Goal: Transaction & Acquisition: Purchase product/service

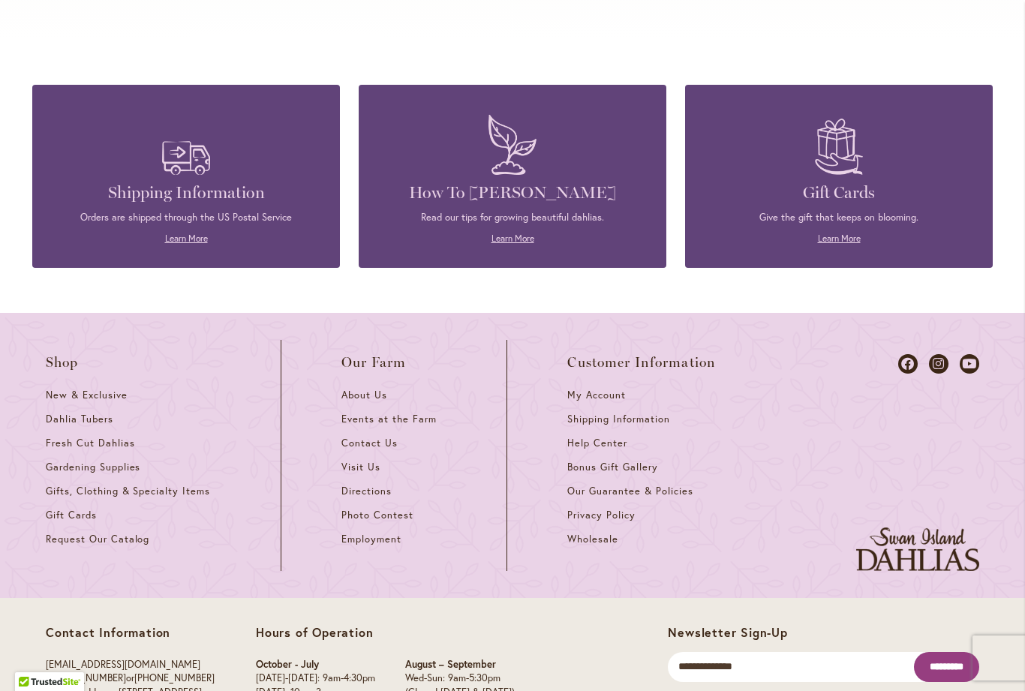
scroll to position [6476, 0]
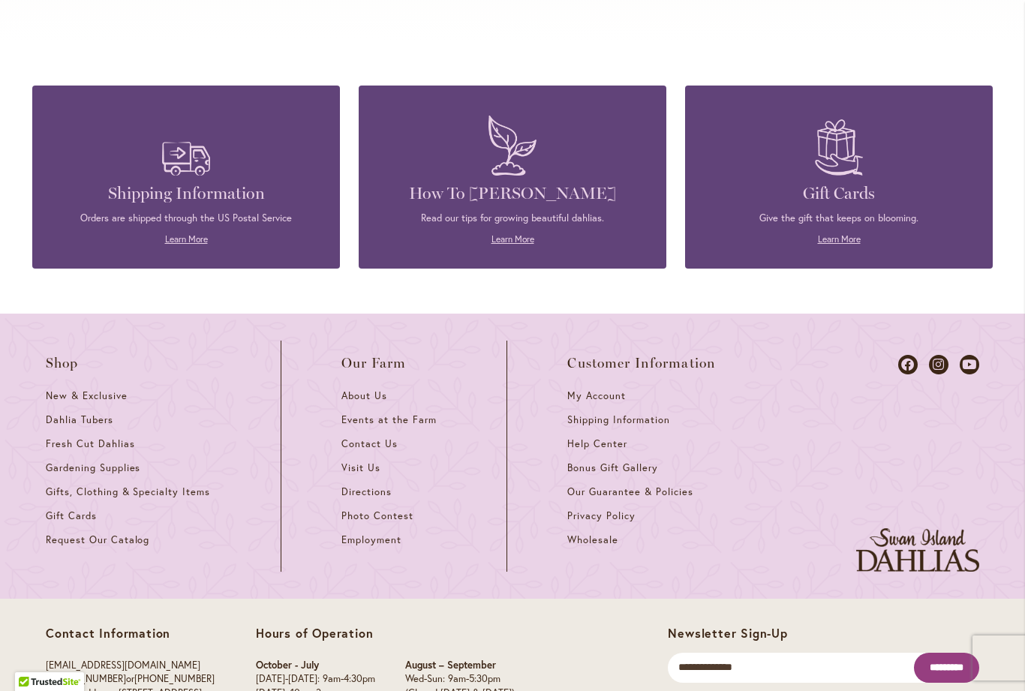
click at [368, 485] on span "Directions" at bounding box center [366, 491] width 50 height 13
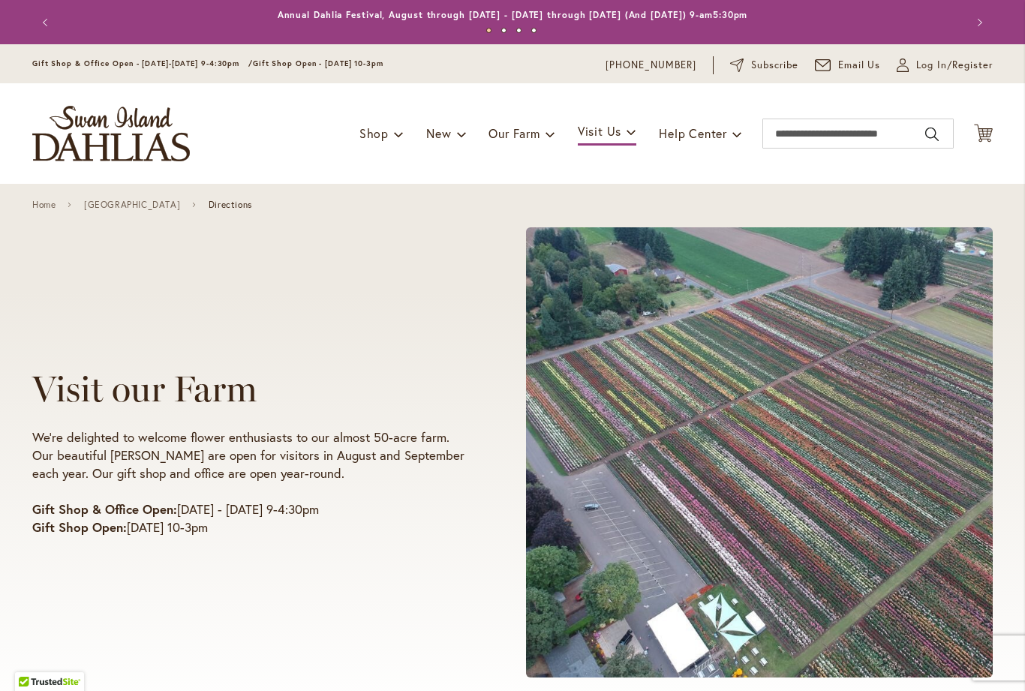
click at [139, 140] on img "store logo" at bounding box center [111, 134] width 158 height 56
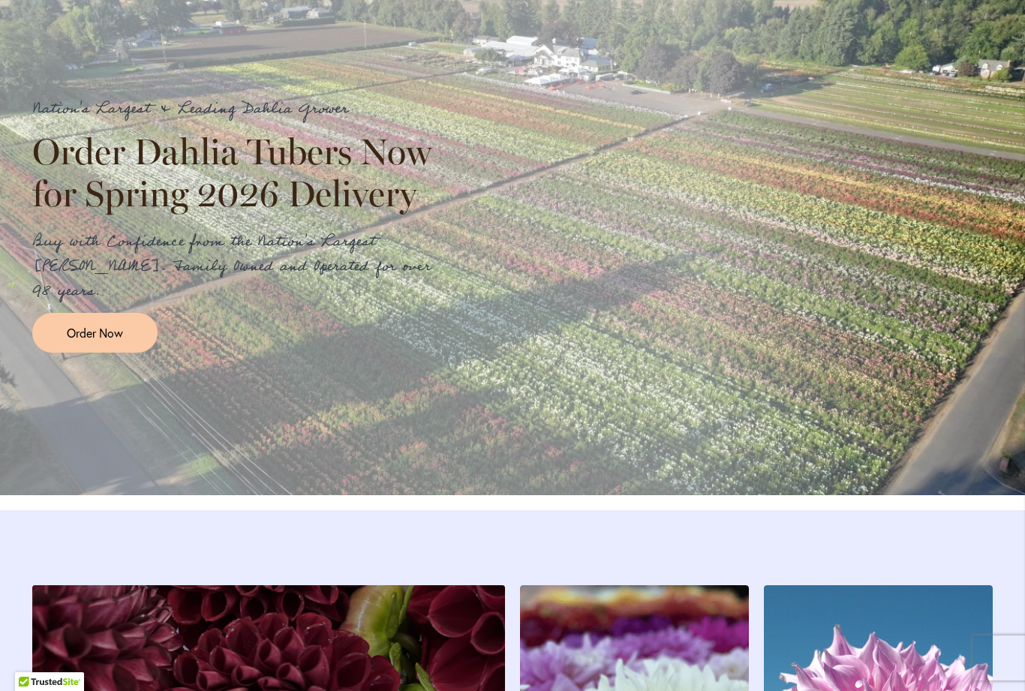
scroll to position [1711, 0]
click at [92, 336] on span "Order Now" at bounding box center [95, 332] width 56 height 17
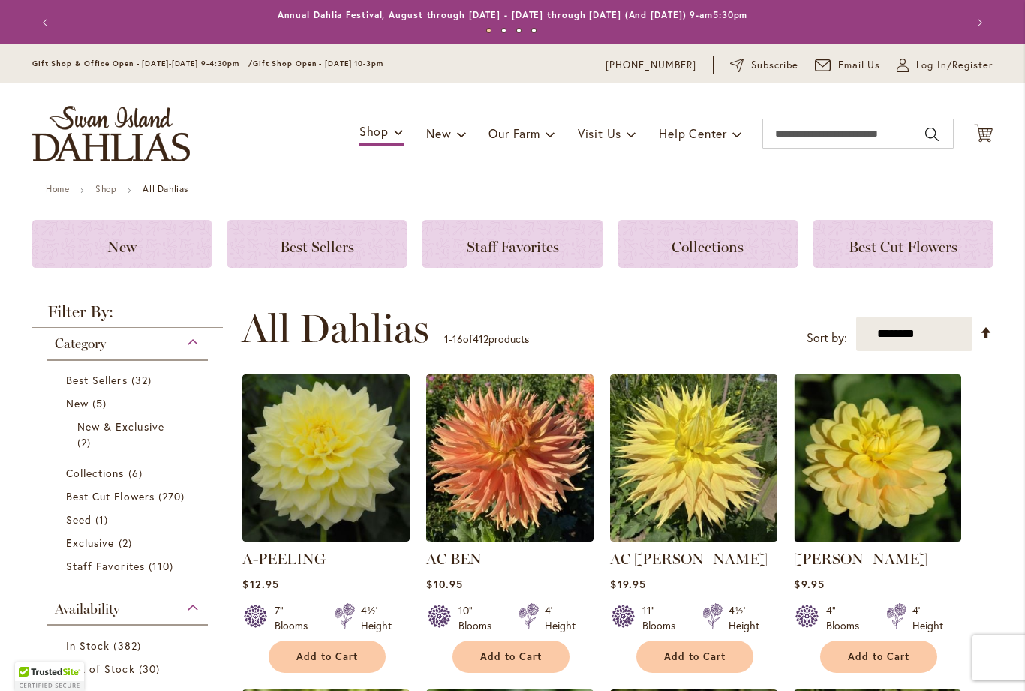
click at [939, 59] on span "Log In/Register" at bounding box center [954, 65] width 77 height 15
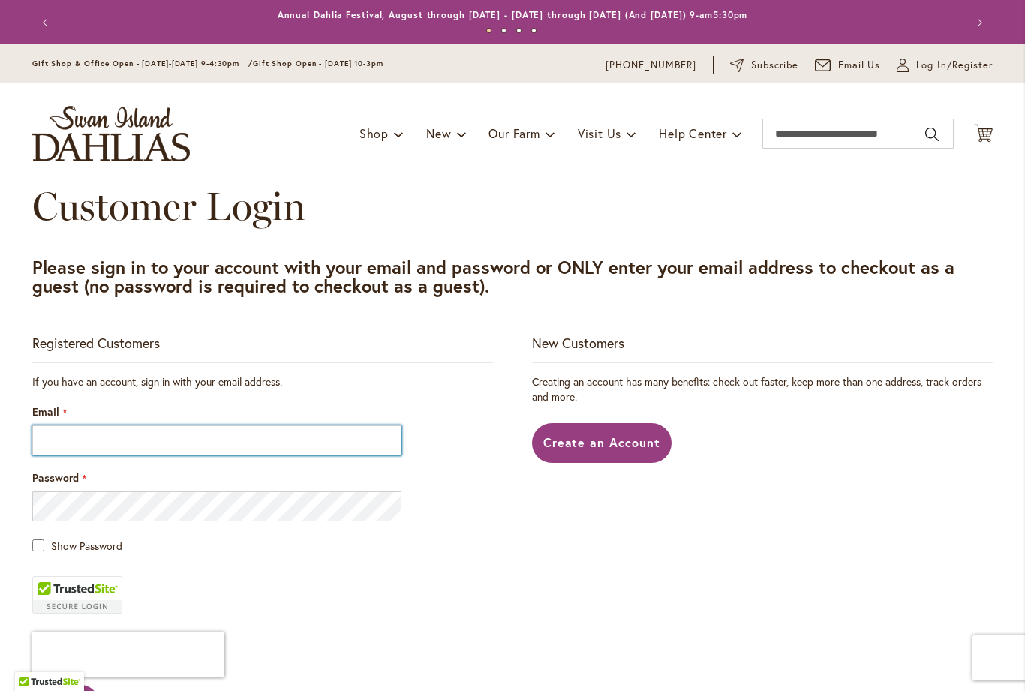
type input "**********"
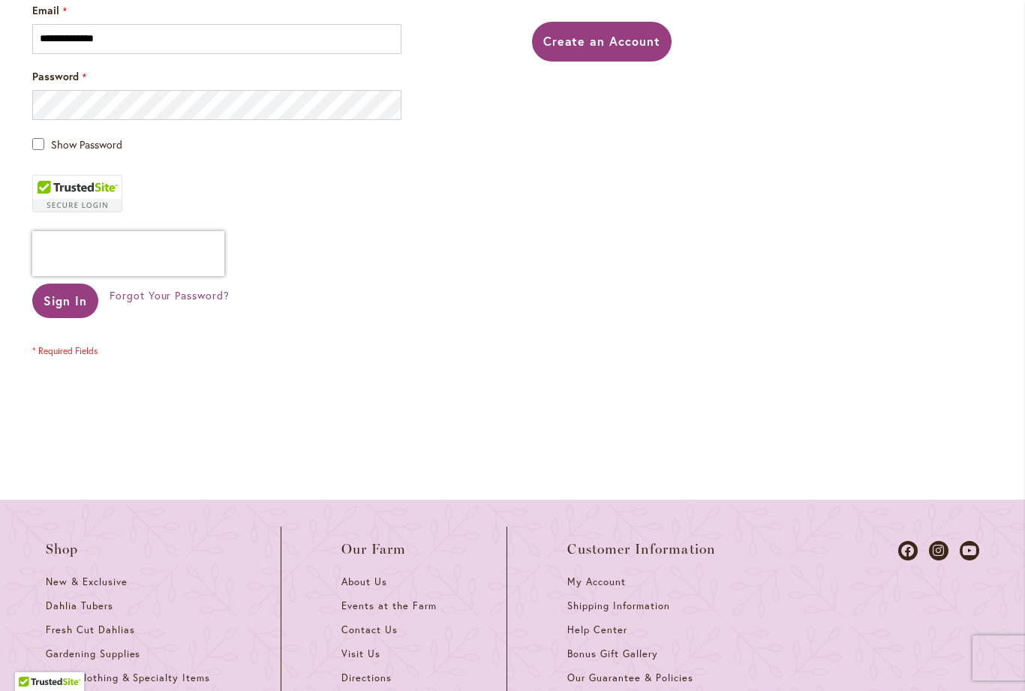
scroll to position [441, 0]
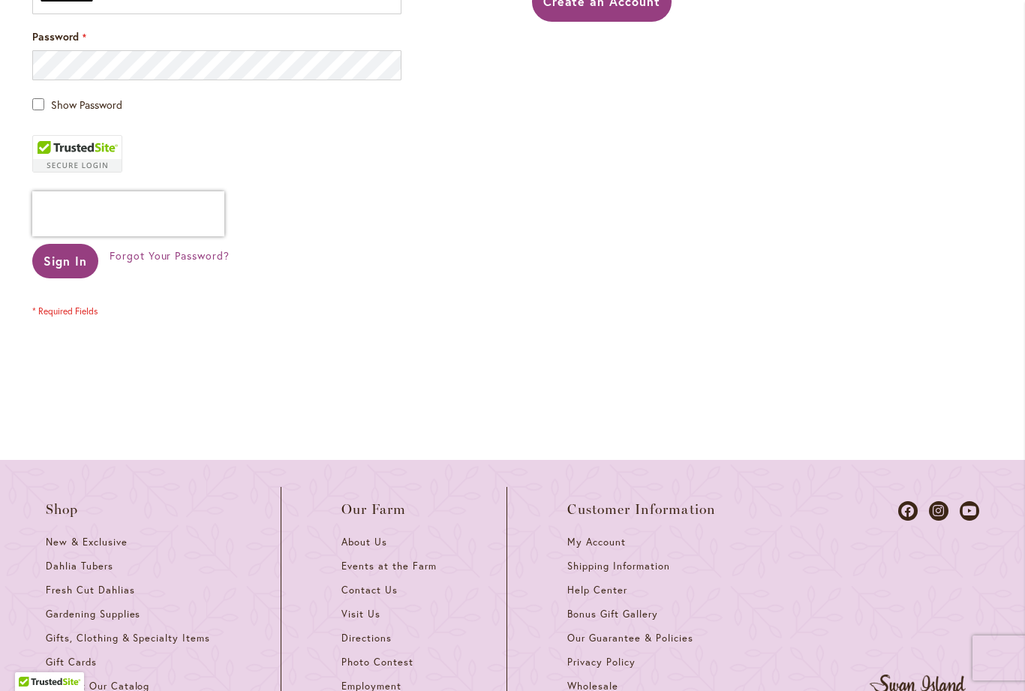
click at [54, 266] on span "Sign In" at bounding box center [66, 261] width 44 height 16
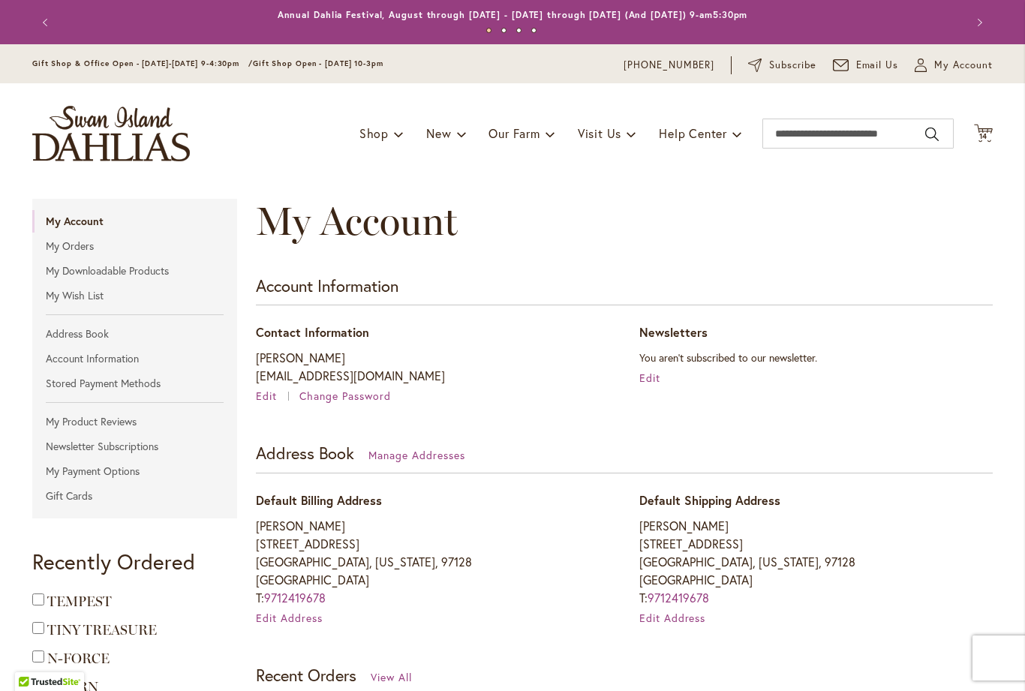
click at [984, 133] on span "14" at bounding box center [983, 136] width 9 height 10
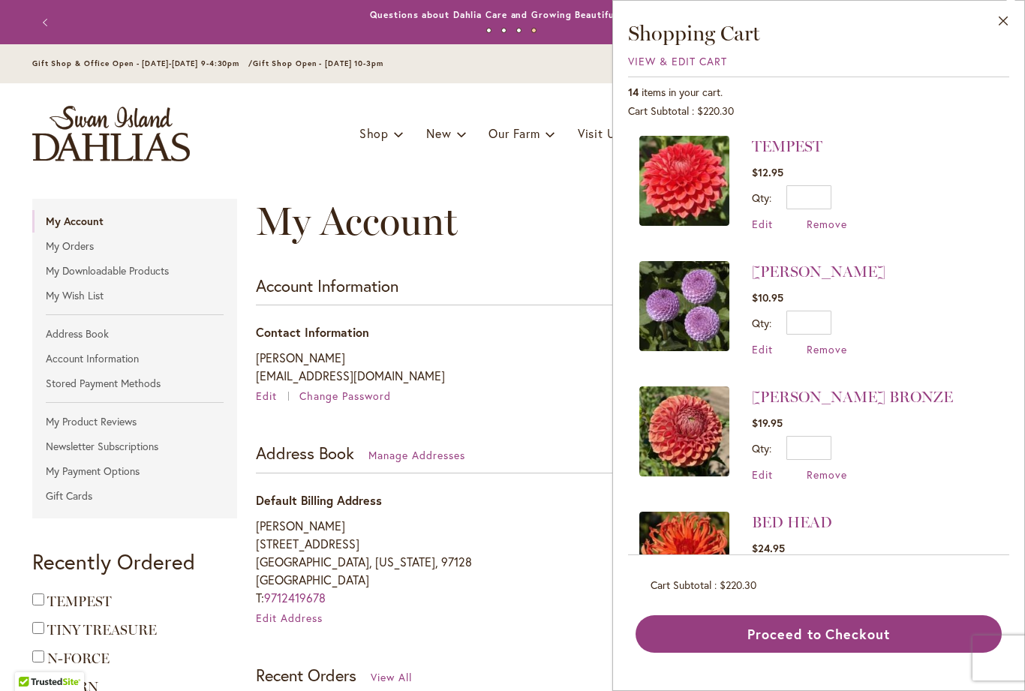
scroll to position [1275, 0]
click at [520, 546] on address "CHRISTINE FEASEL 2075 SW SESAME ST MCMINNVILLE, Oregon, 97128 United States T: …" at bounding box center [432, 562] width 353 height 90
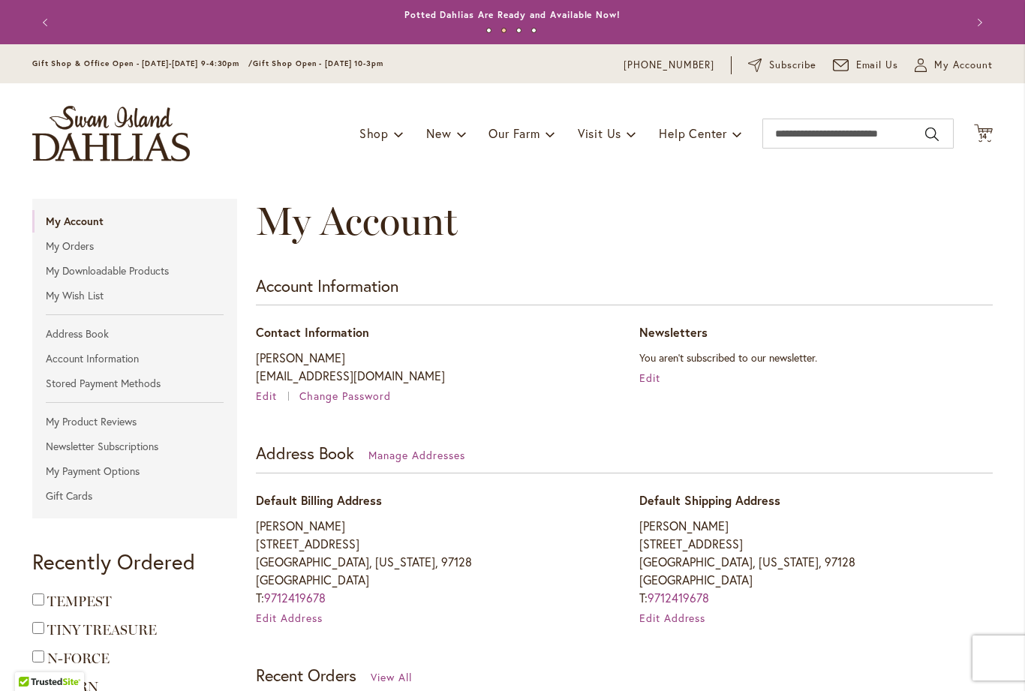
scroll to position [0, 0]
click at [142, 135] on img "store logo" at bounding box center [111, 134] width 158 height 56
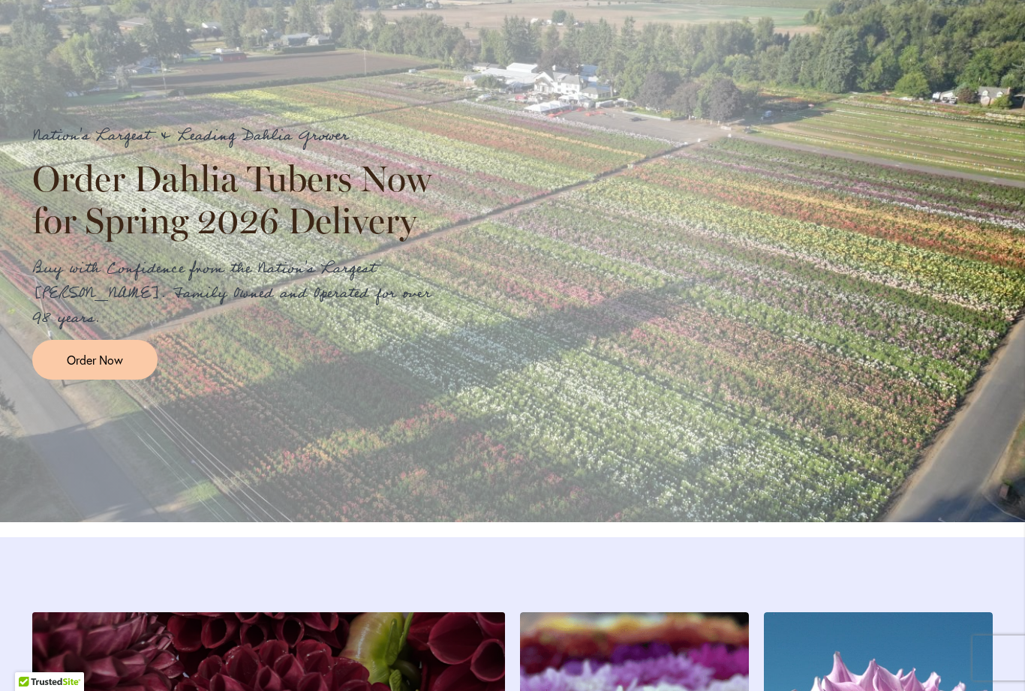
scroll to position [1698, 0]
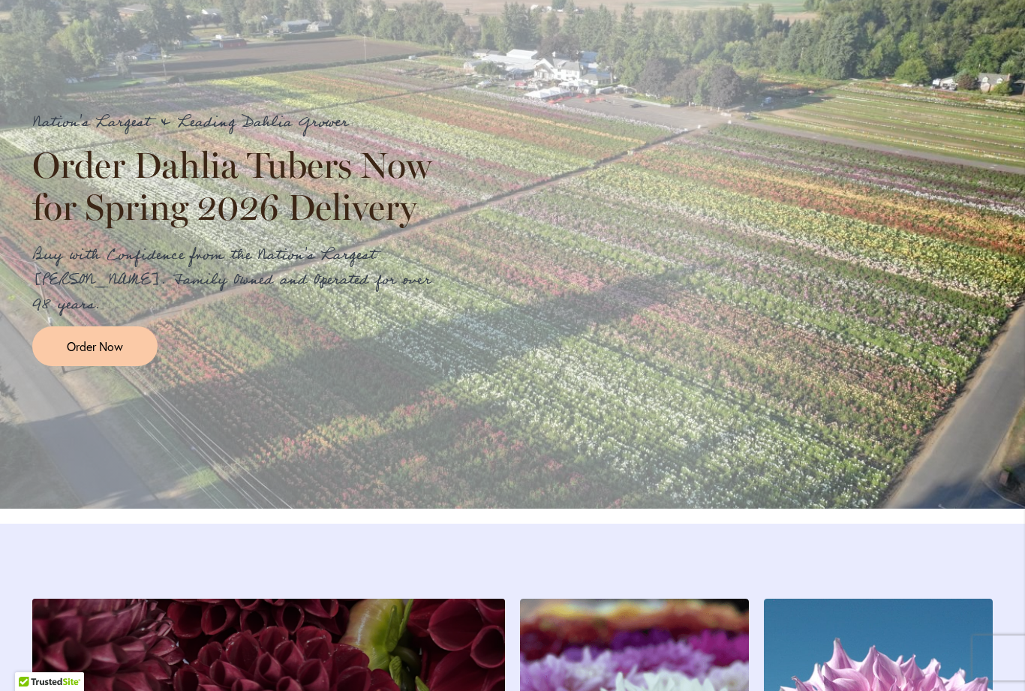
click at [89, 355] on span "Order Now" at bounding box center [95, 346] width 56 height 17
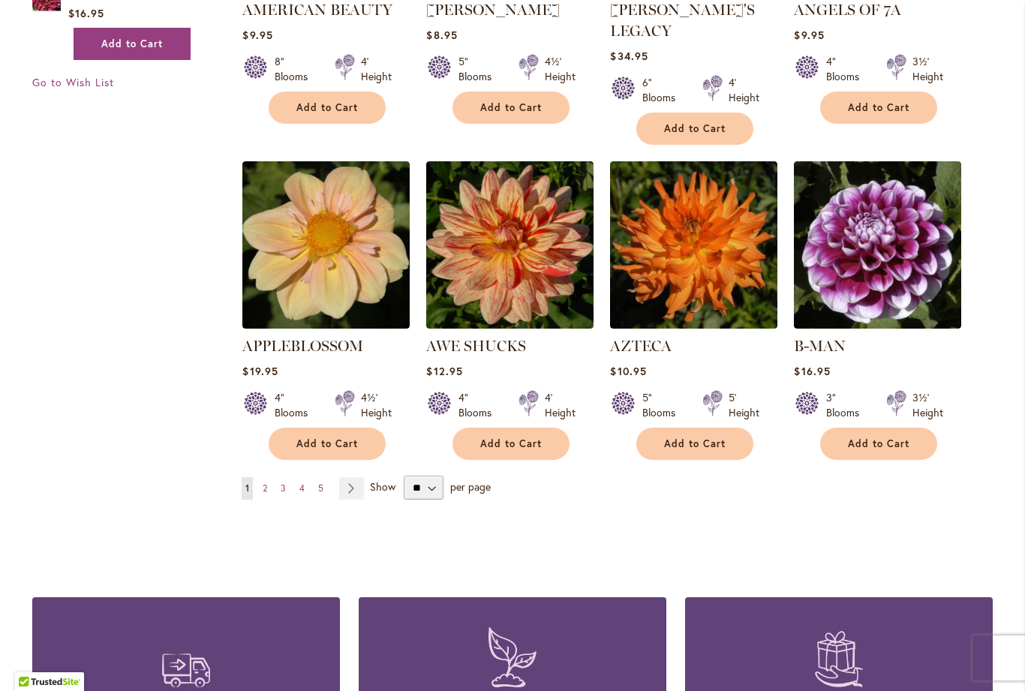
scroll to position [1189, 0]
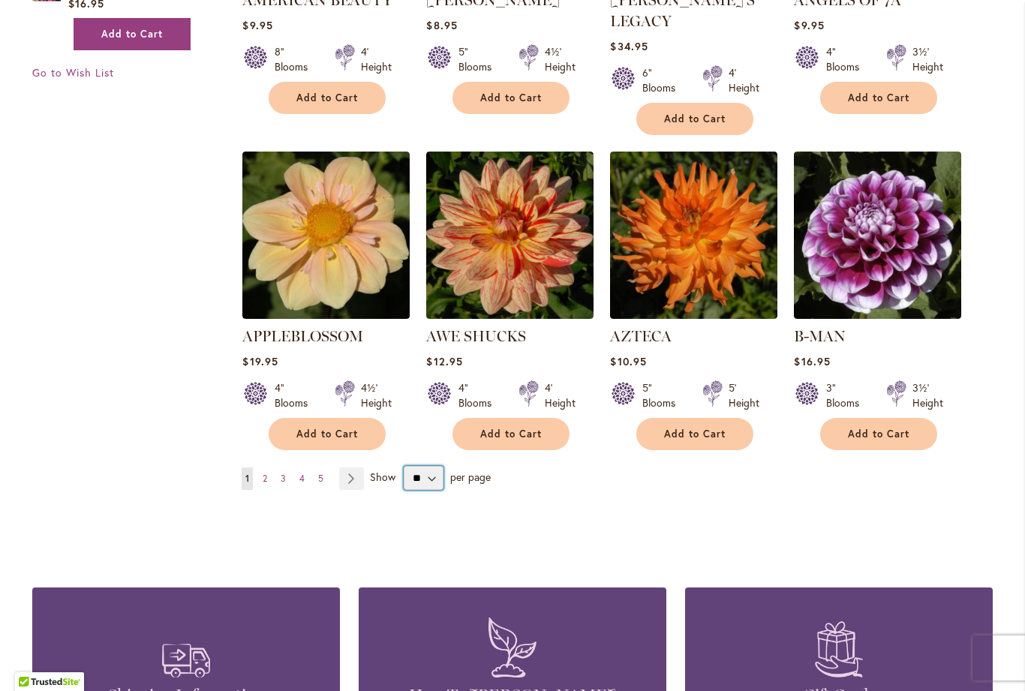
click at [440, 466] on select "** ** ** **" at bounding box center [424, 478] width 40 height 24
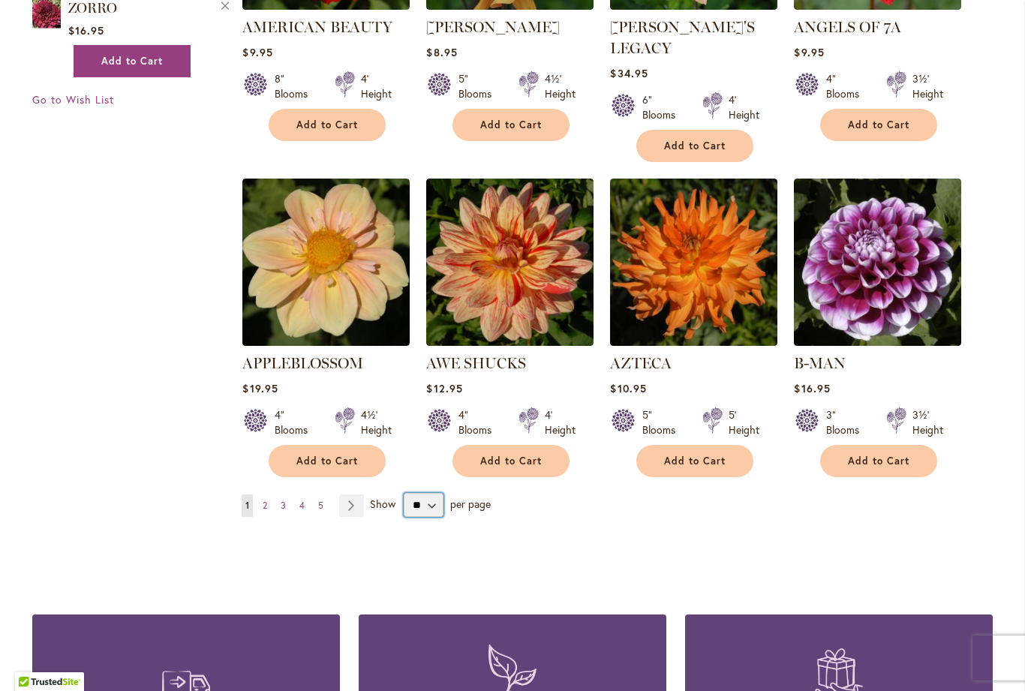
scroll to position [1172, 0]
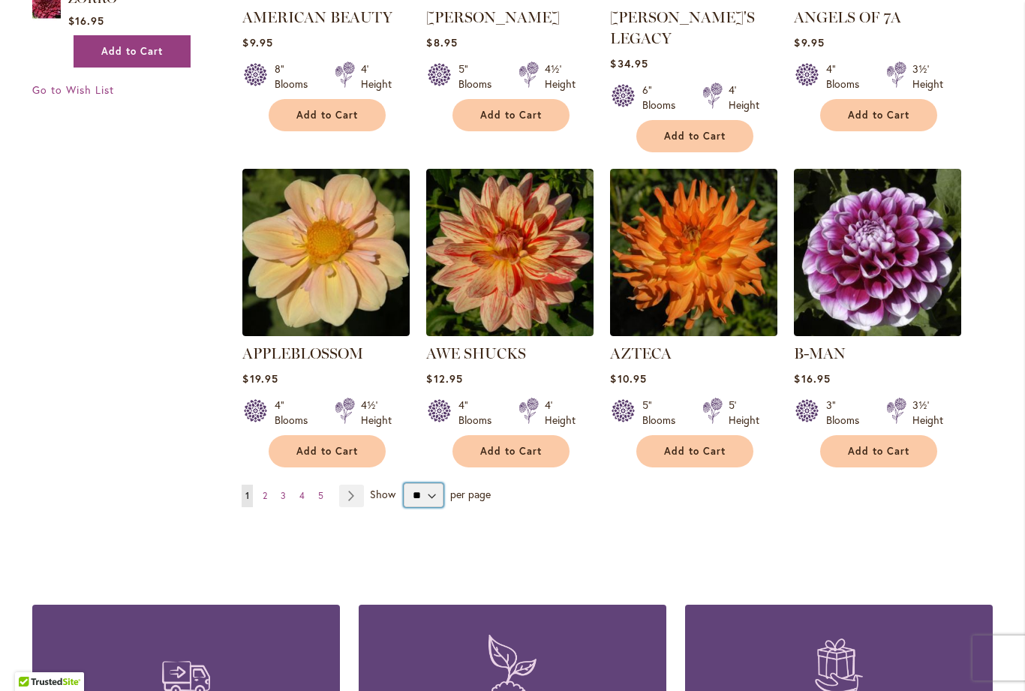
click at [433, 483] on select "** ** ** **" at bounding box center [424, 495] width 40 height 24
select select "**"
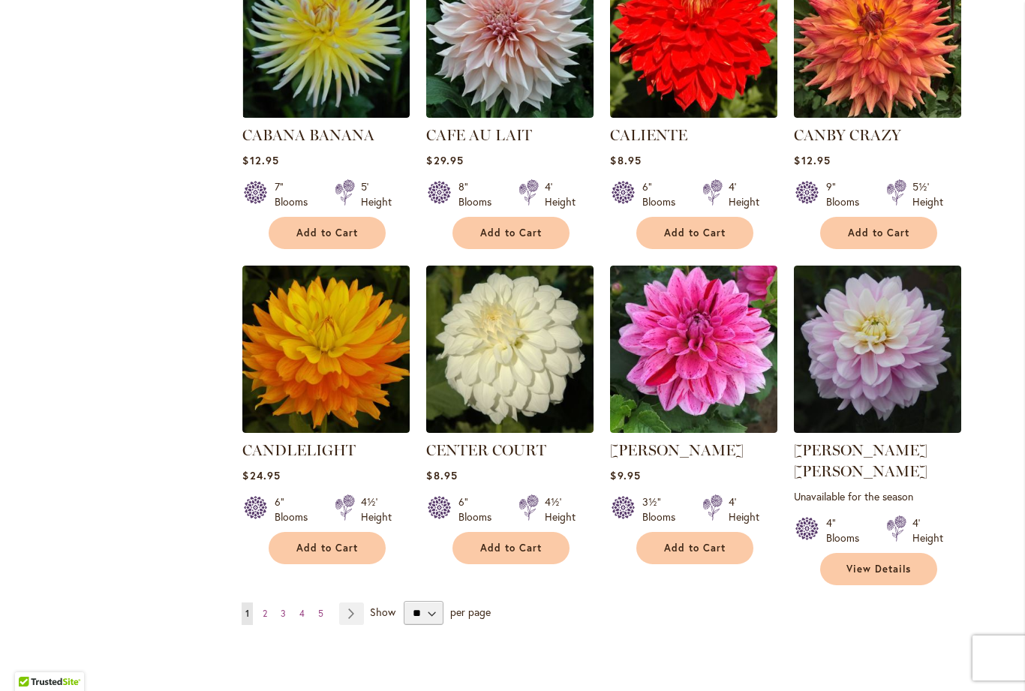
scroll to position [4904, 0]
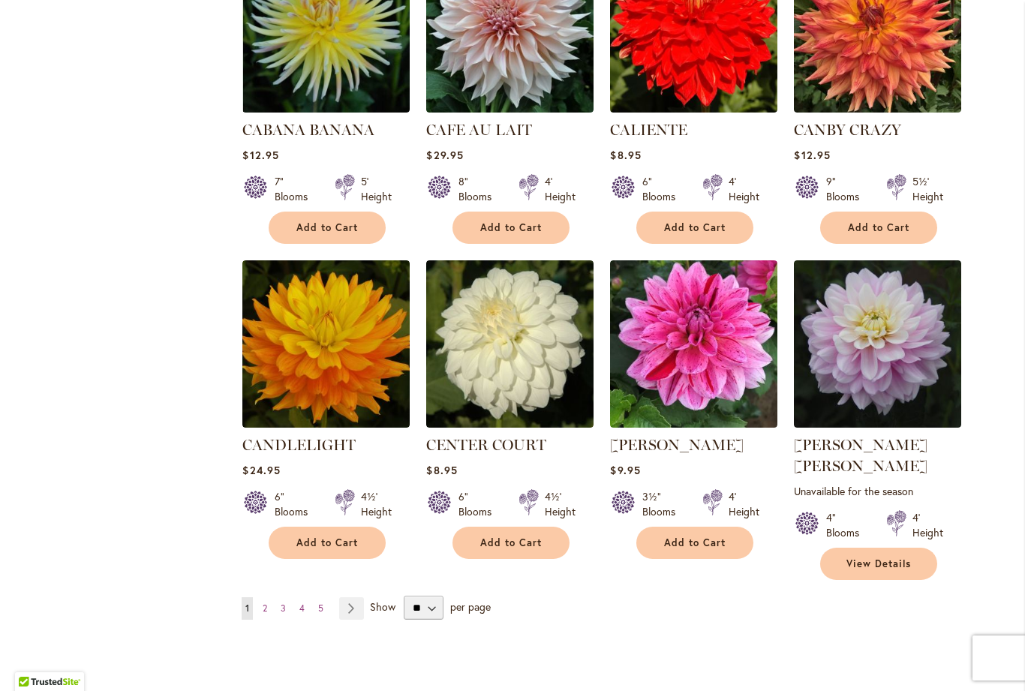
click at [363, 597] on link "Page Next" at bounding box center [351, 608] width 25 height 23
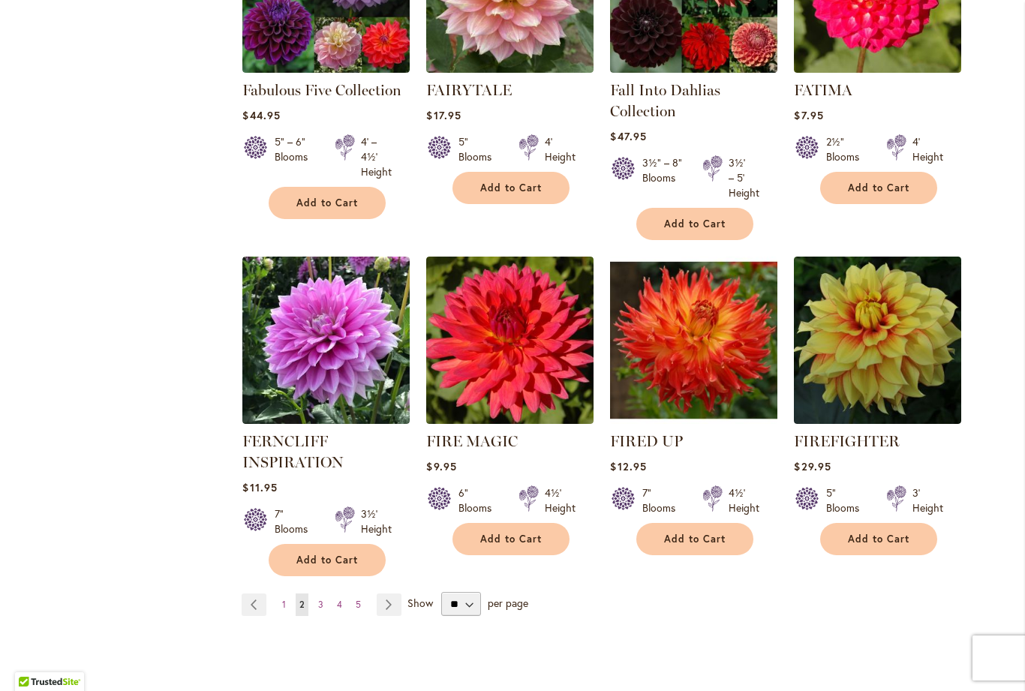
scroll to position [5046, 0]
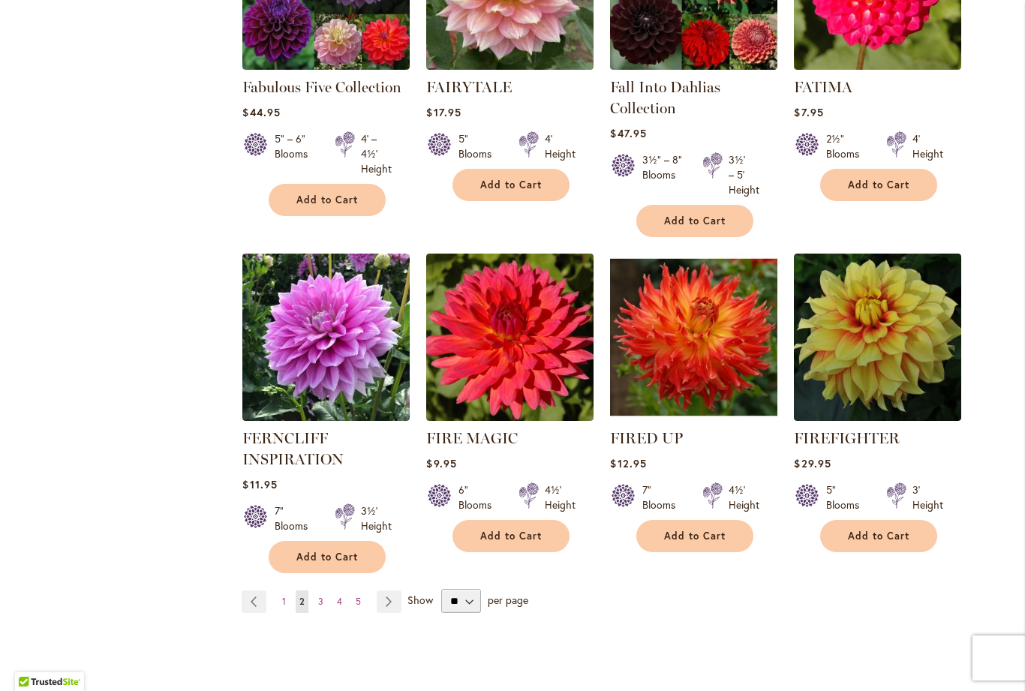
click at [392, 590] on link "Page Next" at bounding box center [389, 601] width 25 height 23
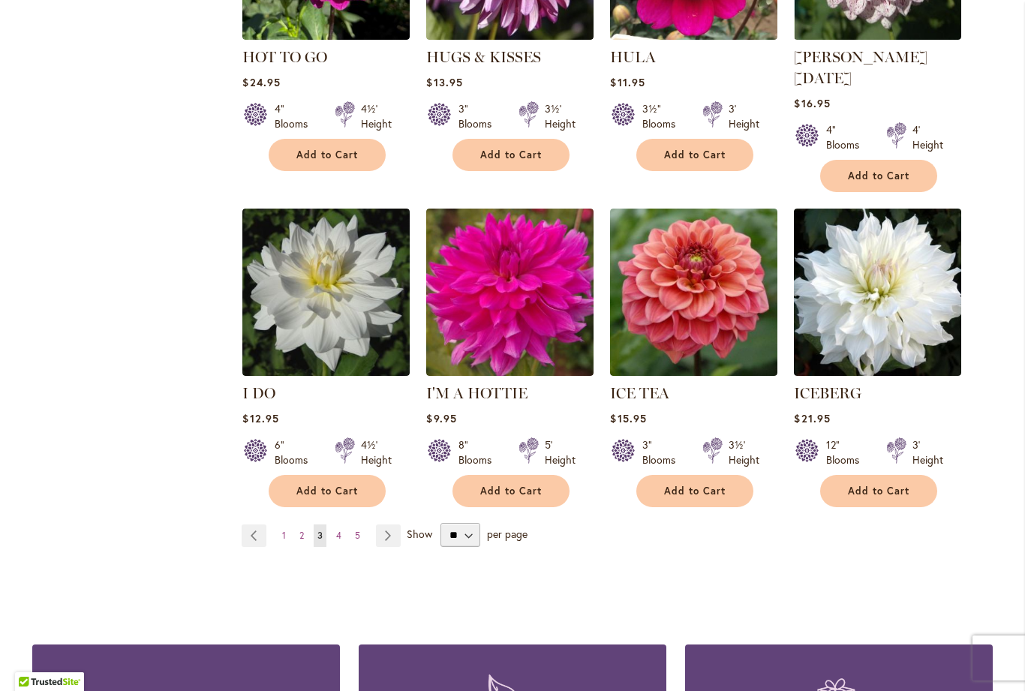
scroll to position [5104, 0]
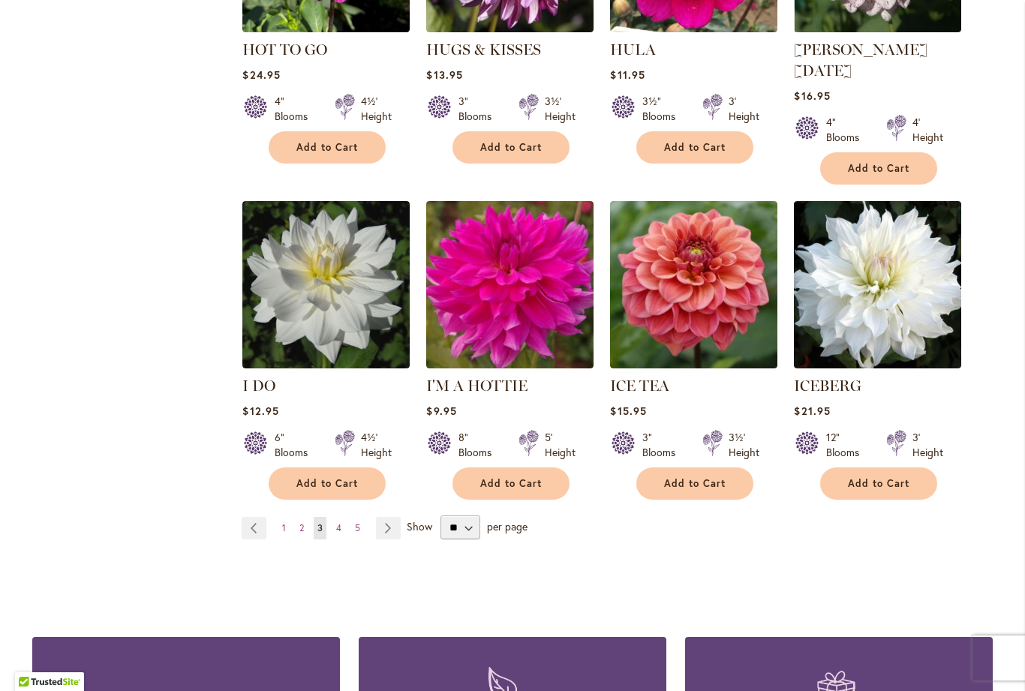
click at [397, 517] on link "Page Next" at bounding box center [388, 528] width 25 height 23
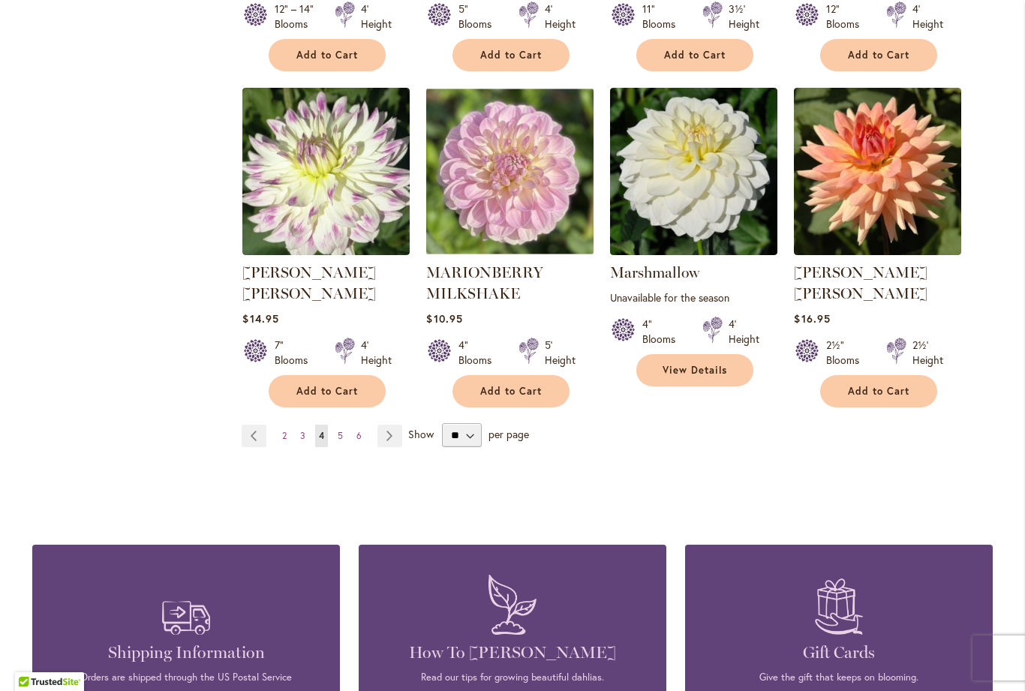
scroll to position [5151, 0]
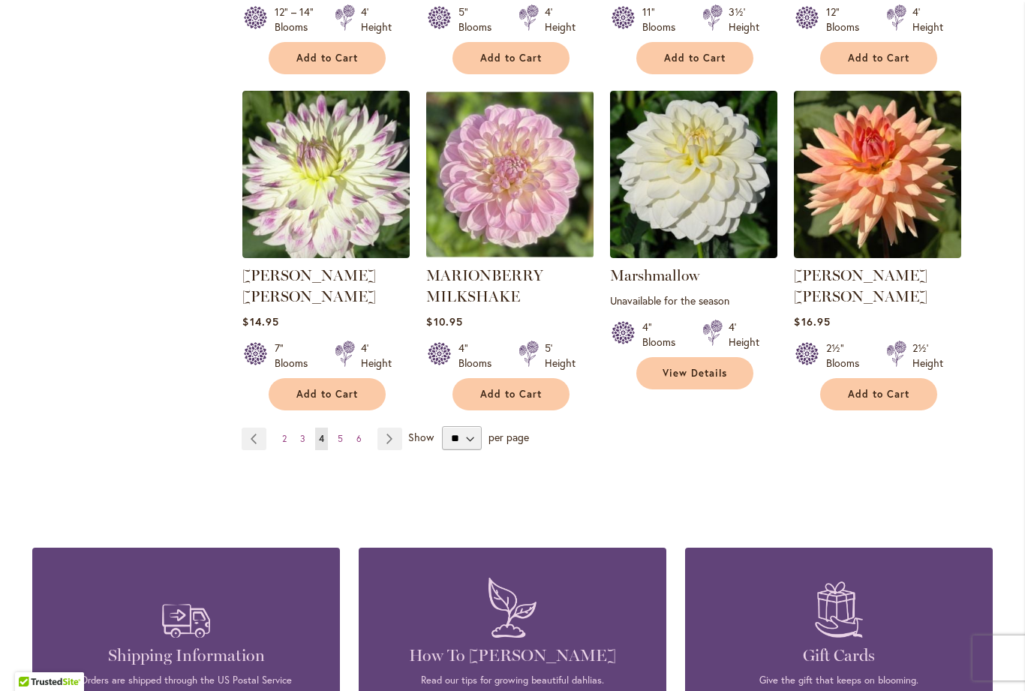
click at [393, 428] on link "Page Next" at bounding box center [389, 439] width 25 height 23
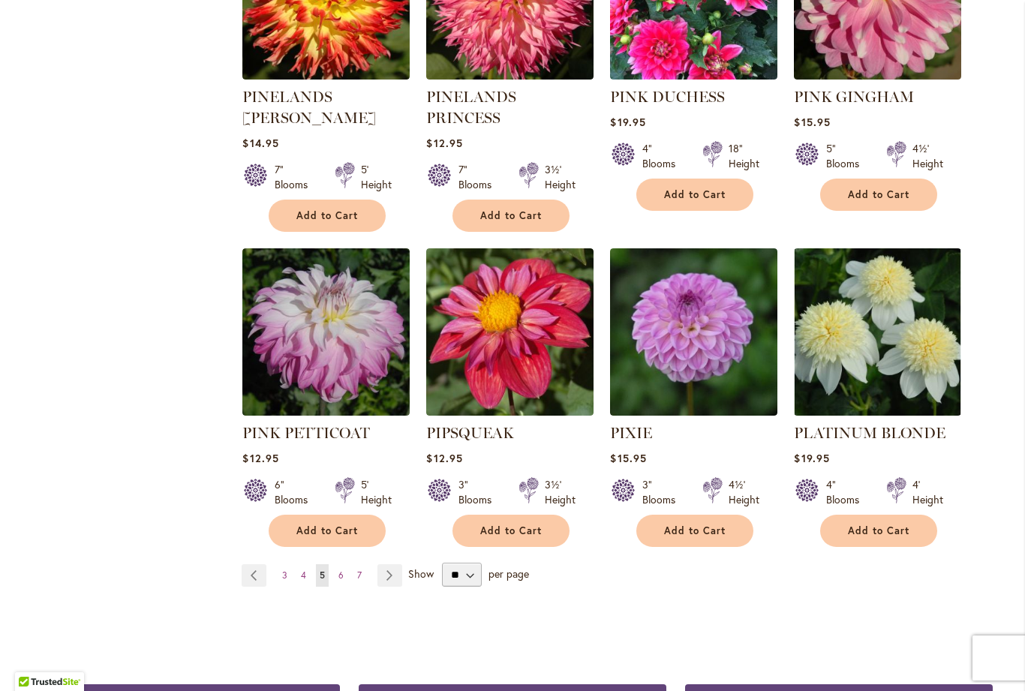
scroll to position [5003, 0]
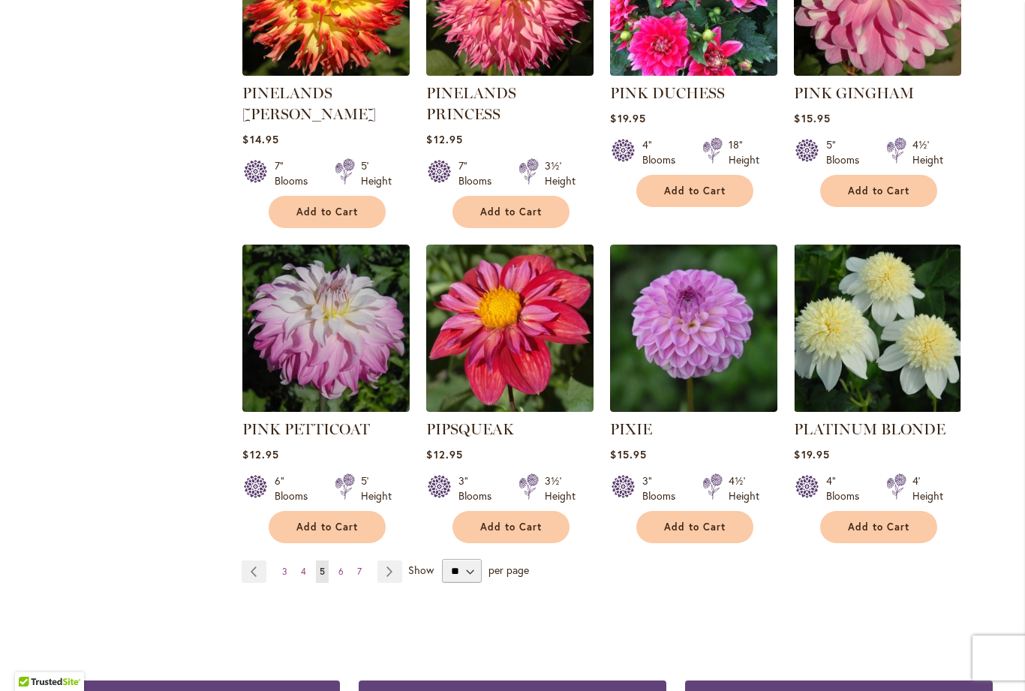
click at [392, 560] on link "Page Next" at bounding box center [389, 571] width 25 height 23
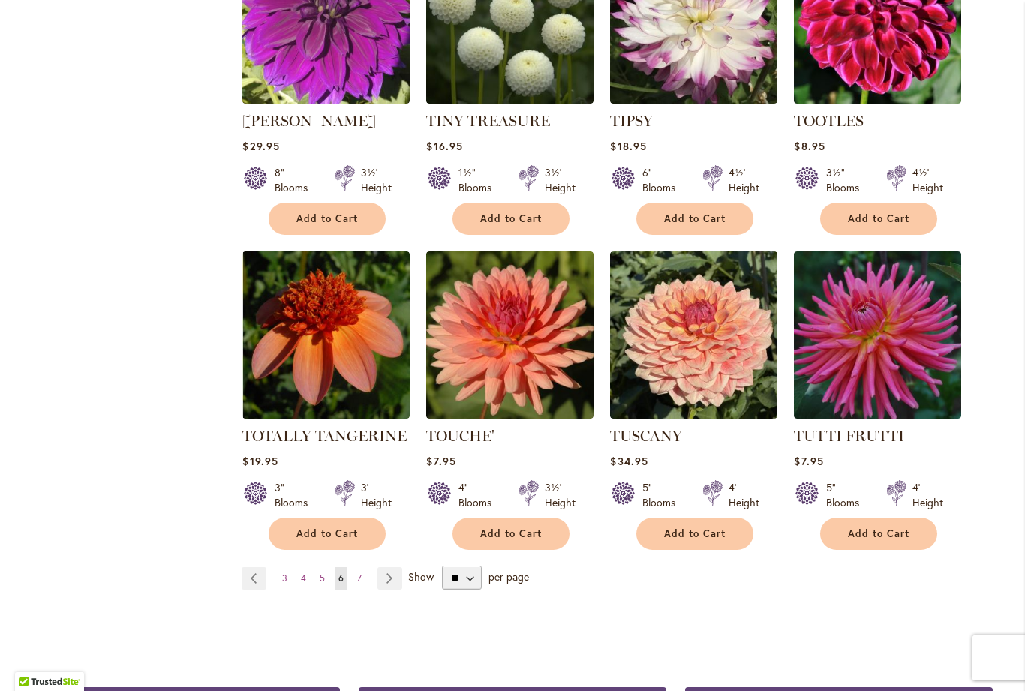
scroll to position [4937, 0]
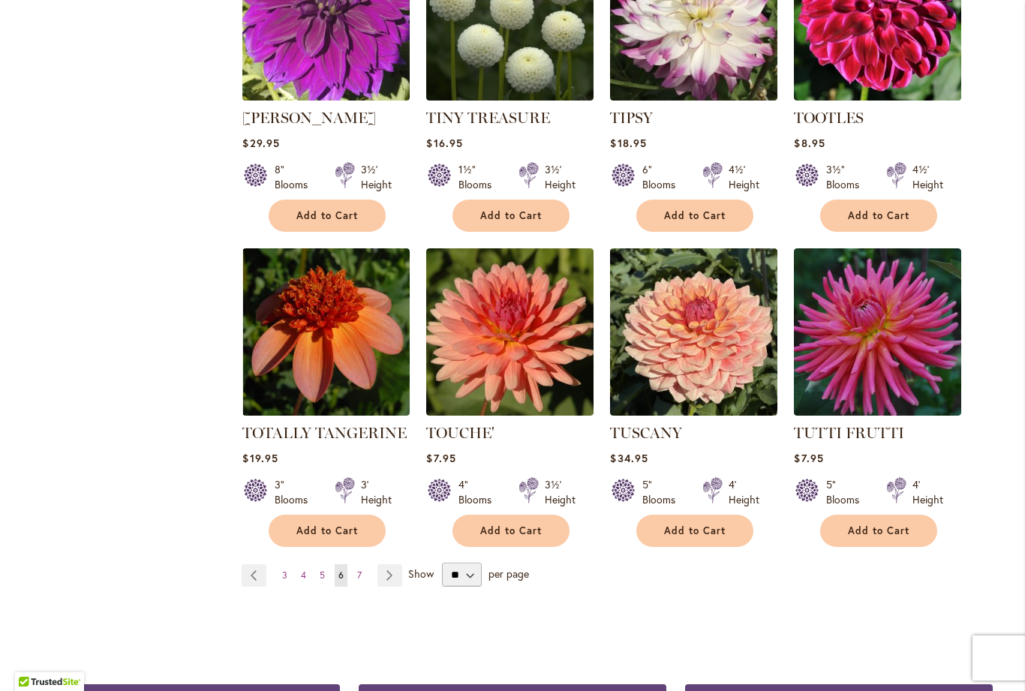
click at [392, 564] on link "Page Next" at bounding box center [389, 575] width 25 height 23
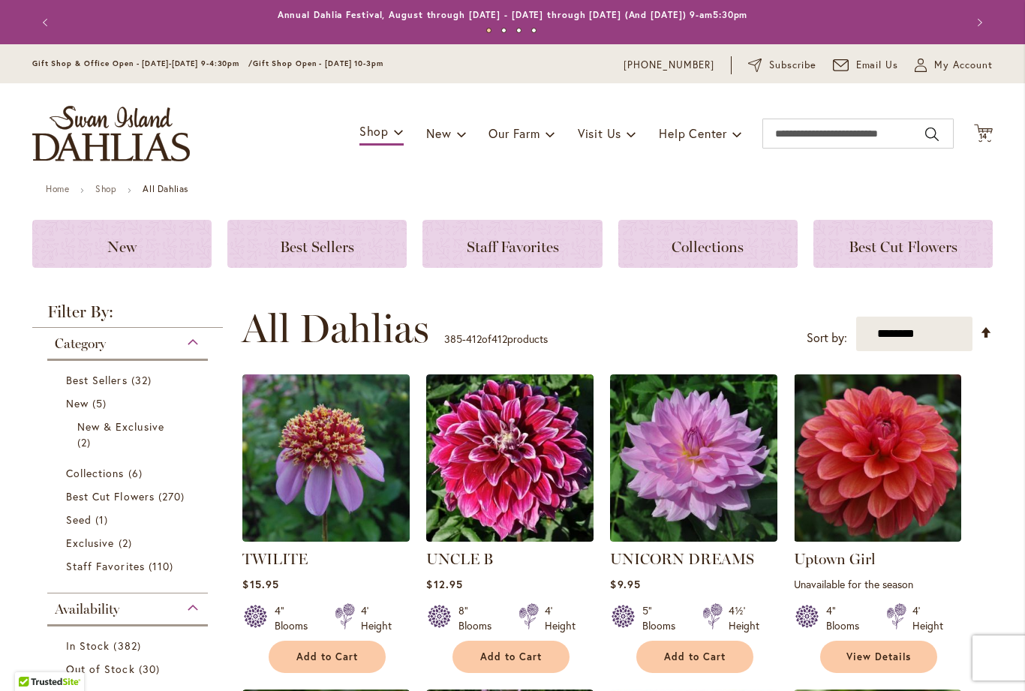
click at [985, 136] on span "14" at bounding box center [983, 136] width 9 height 10
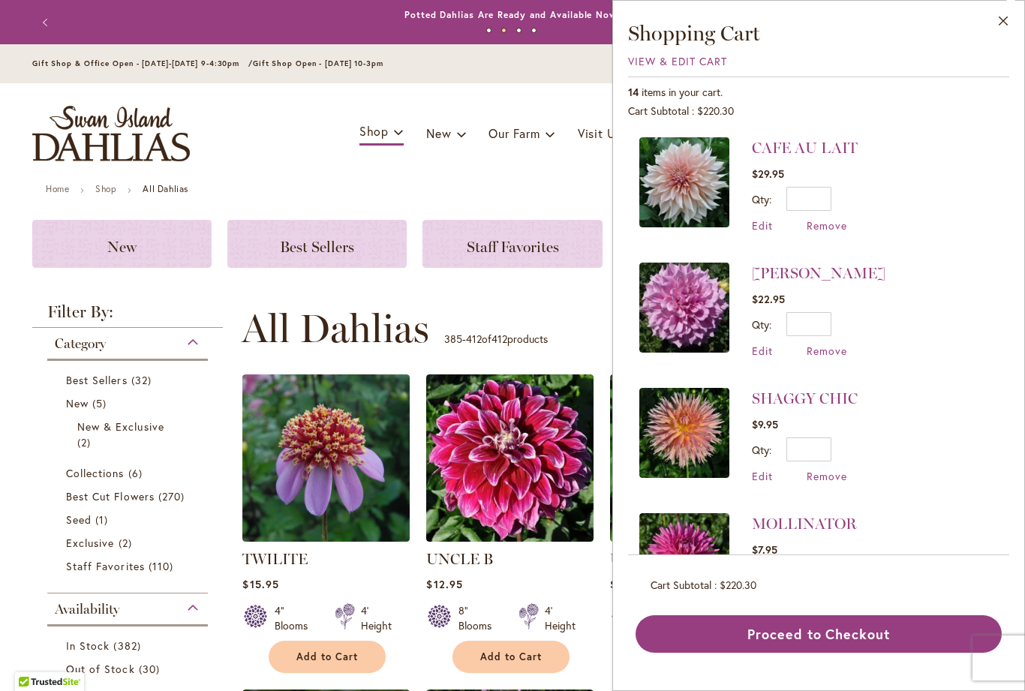
click at [705, 55] on span "View & Edit Cart" at bounding box center [677, 61] width 99 height 14
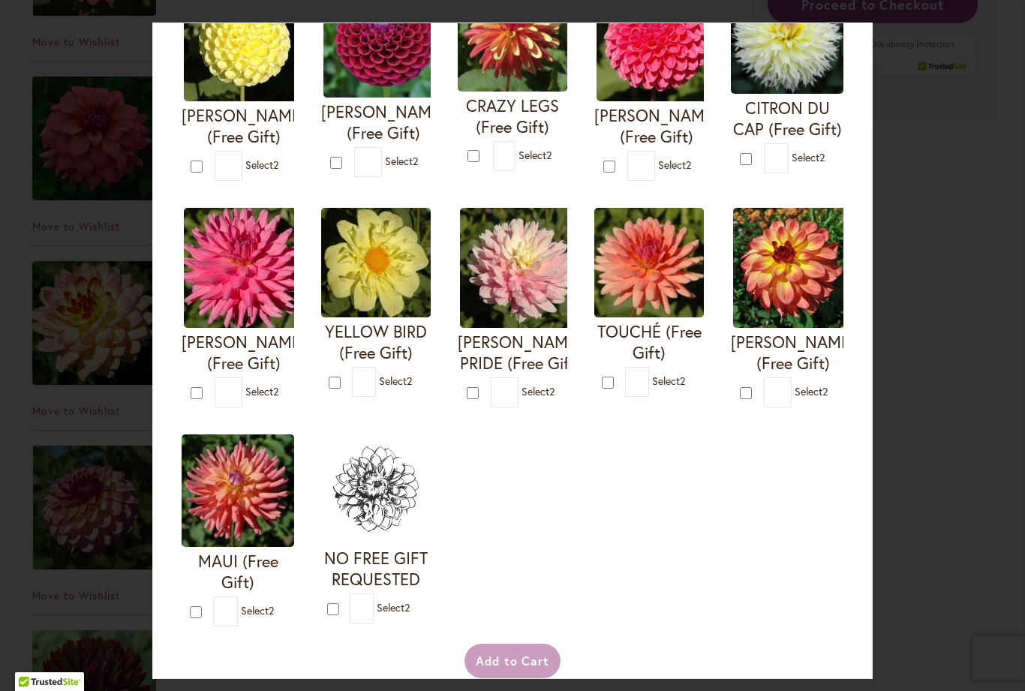
scroll to position [443, 0]
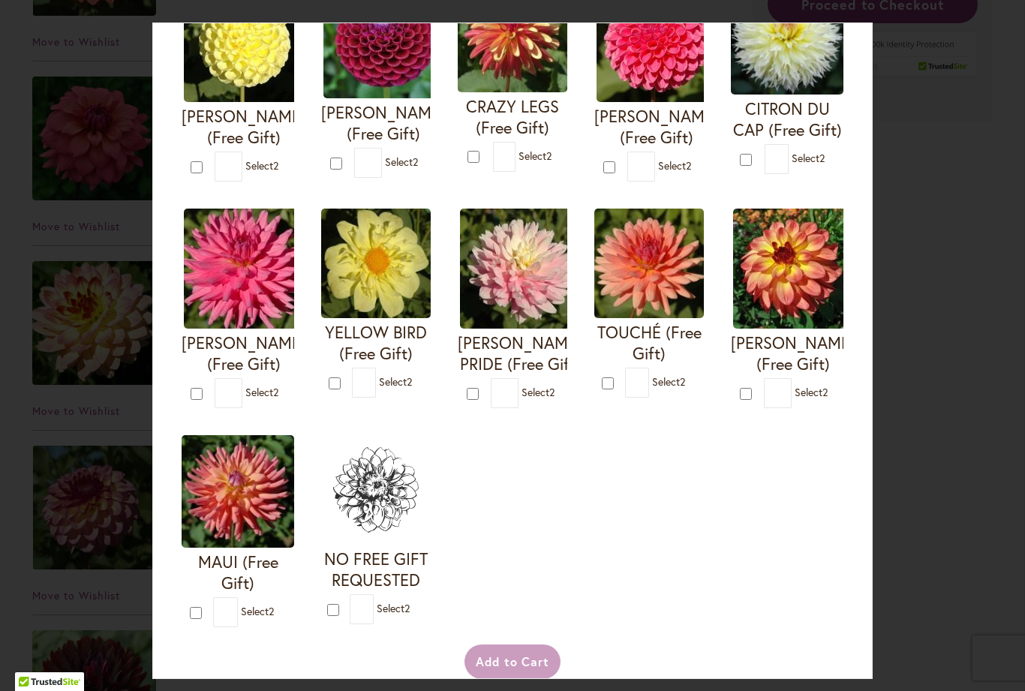
type input "*"
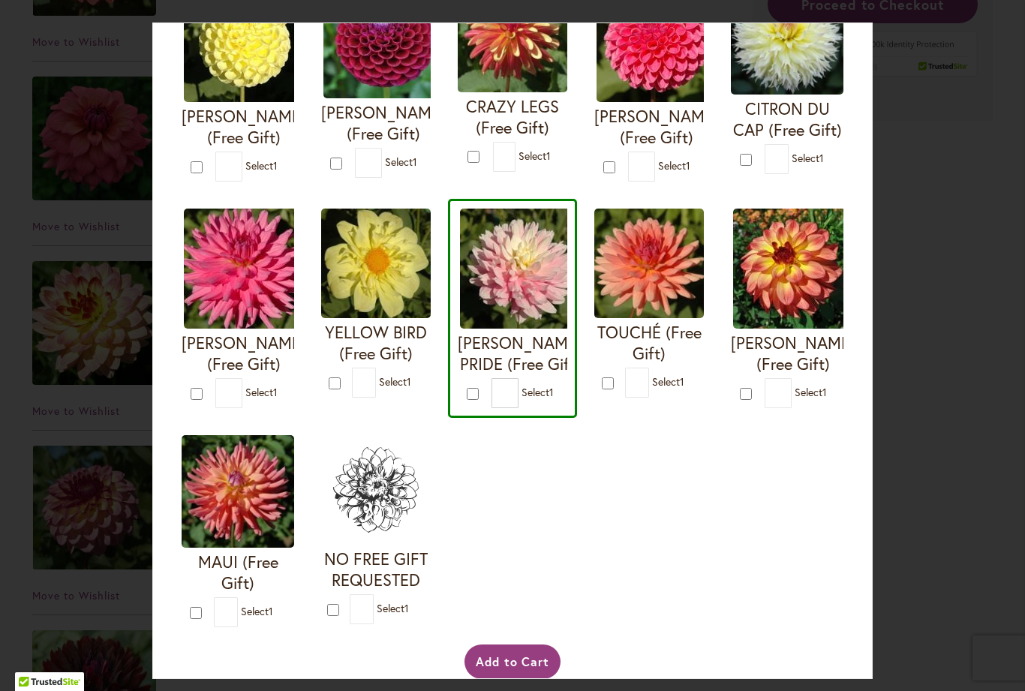
type input "*"
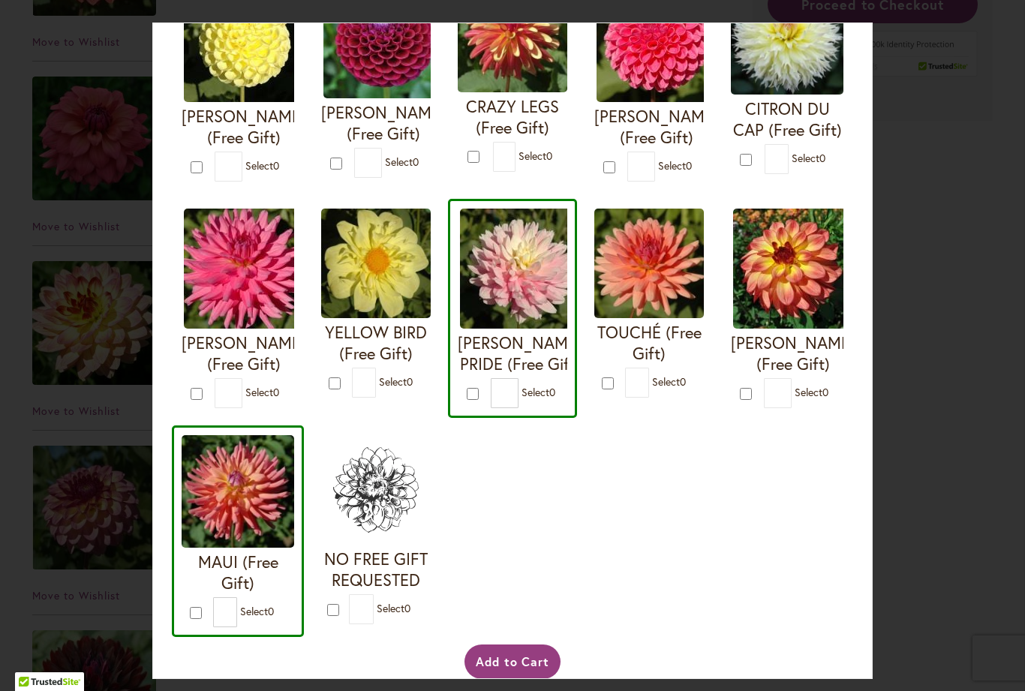
click at [515, 674] on button "Add to Cart" at bounding box center [512, 661] width 97 height 35
click at [536, 679] on div "Add to Cart" at bounding box center [512, 661] width 666 height 35
